Goal: Information Seeking & Learning: Learn about a topic

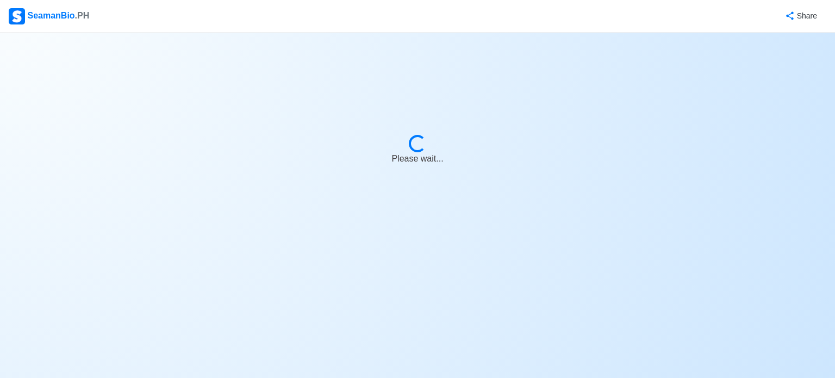
select select "3rd Officer"
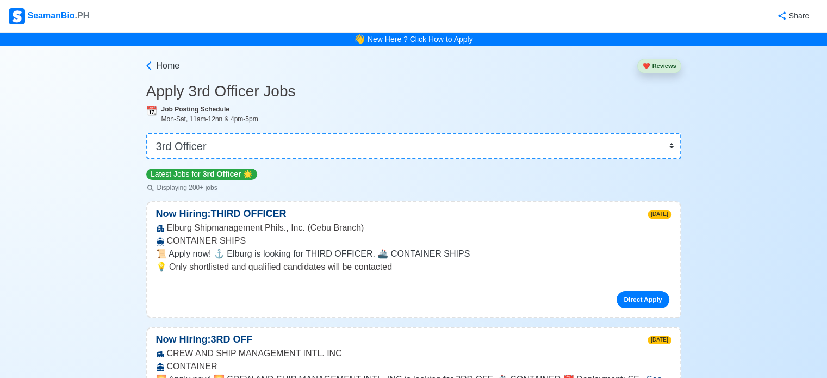
click at [39, 17] on div "SeamanBio .PH" at bounding box center [49, 16] width 80 height 16
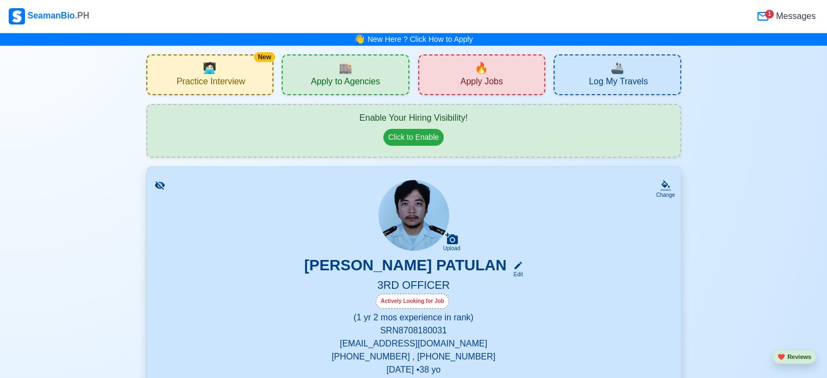
click at [484, 63] on span "🔥" at bounding box center [482, 68] width 14 height 16
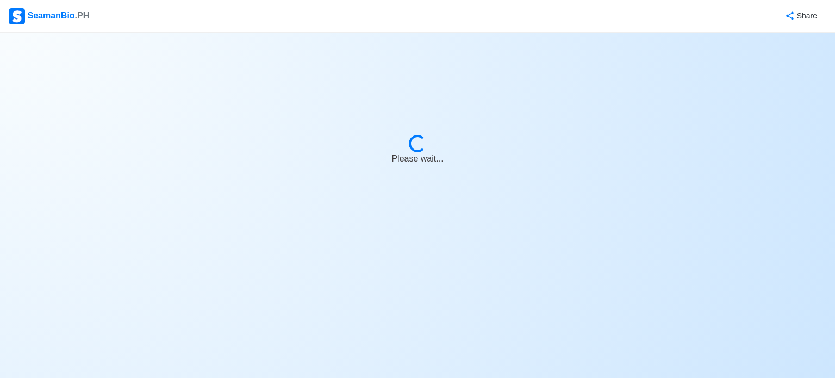
select select "3rd Officer"
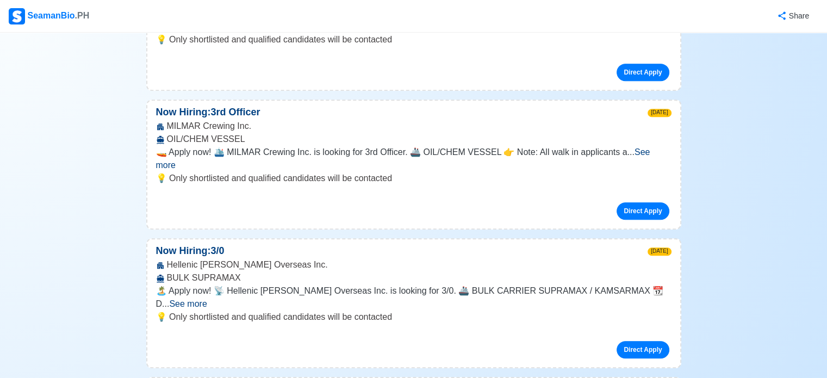
scroll to position [652, 0]
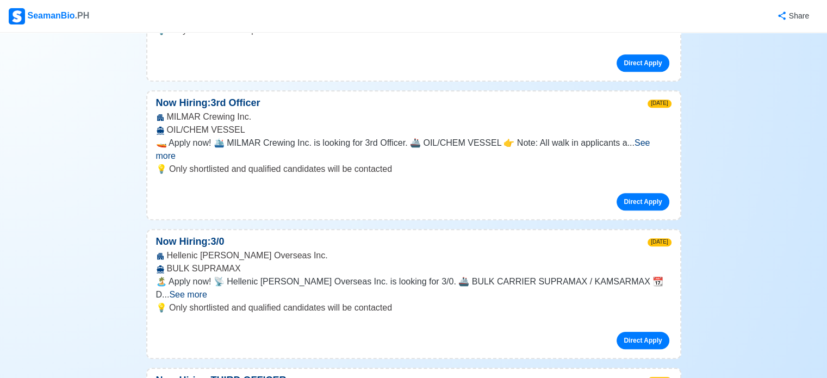
click at [207, 290] on span "See more" at bounding box center [188, 294] width 38 height 9
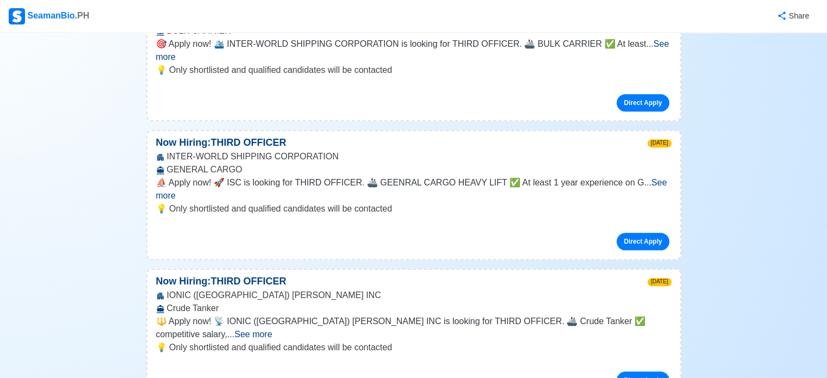
scroll to position [1142, 0]
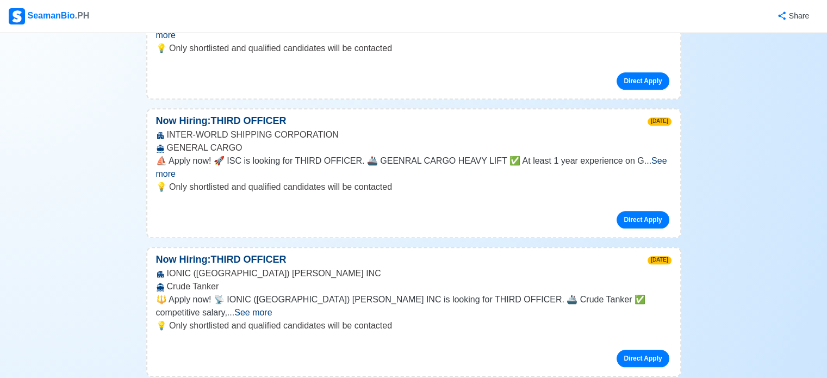
click at [643, 156] on span "See more" at bounding box center [411, 167] width 511 height 22
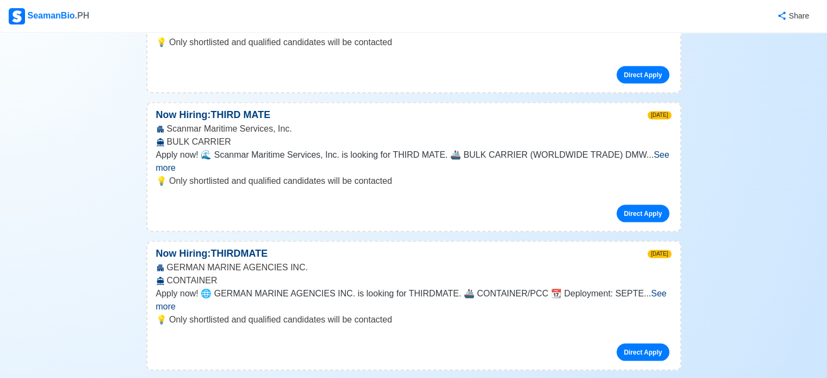
scroll to position [2175, 0]
